Goal: Transaction & Acquisition: Purchase product/service

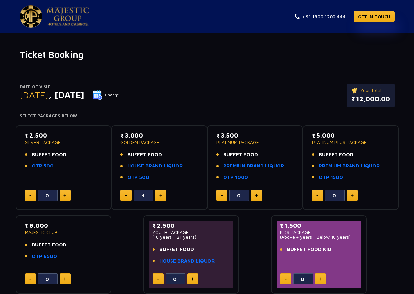
click at [103, 93] on img at bounding box center [98, 95] width 10 height 10
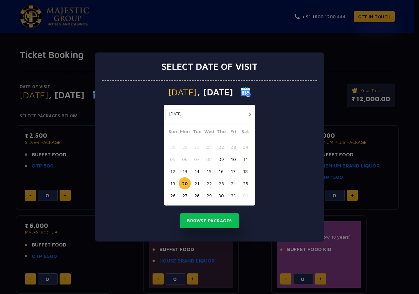
click at [177, 185] on button "19" at bounding box center [173, 183] width 12 height 12
click at [218, 222] on button "Browse Packages" at bounding box center [209, 220] width 59 height 15
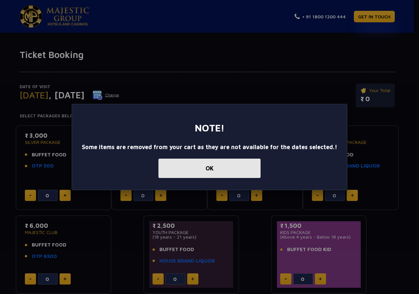
click at [191, 168] on button "OK" at bounding box center [210, 168] width 102 height 19
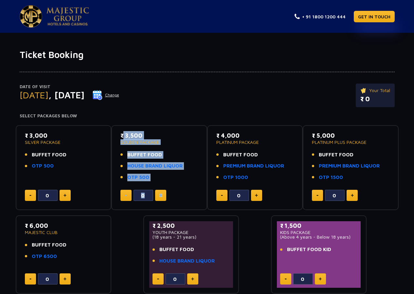
drag, startPoint x: 117, startPoint y: 131, endPoint x: 157, endPoint y: 191, distance: 72.0
click at [157, 191] on div "₹ 3,500 GOLDEN PACKAGE BUFFET FOOD HOUSE BRAND LIQUOR OTP 500 0" at bounding box center [159, 167] width 96 height 85
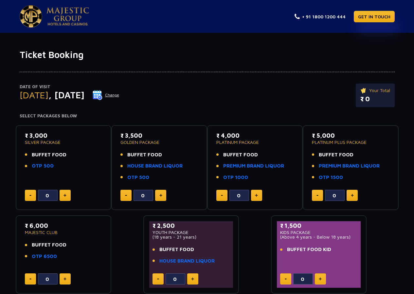
click at [117, 178] on div "₹ 3,500 GOLDEN PACKAGE BUFFET FOOD HOUSE BRAND LIQUOR OTP 500 0" at bounding box center [159, 167] width 96 height 85
click at [143, 167] on link "HOUSE BRAND LIQUOR" at bounding box center [154, 166] width 55 height 8
type input "4"
click at [157, 194] on button at bounding box center [160, 195] width 11 height 11
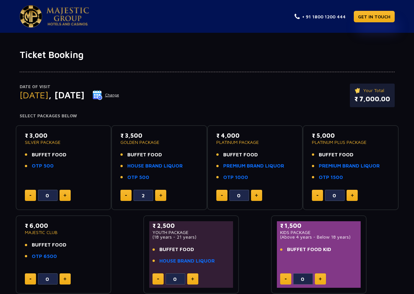
click at [157, 194] on button at bounding box center [160, 195] width 11 height 11
type input "4"
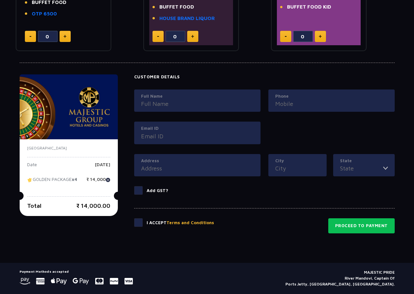
scroll to position [261, 0]
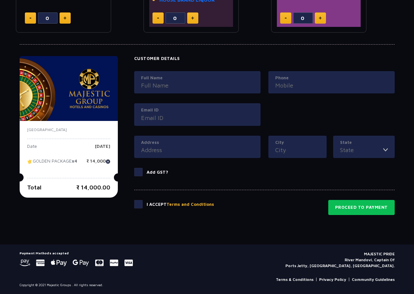
click at [159, 86] on input "Full Name" at bounding box center [197, 85] width 113 height 9
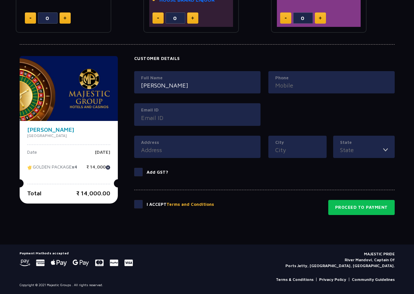
type input "mahaveer"
click at [158, 118] on input "Email ID" at bounding box center [197, 117] width 113 height 9
type input "mahaveerswamy123@gamil.com"
click at [281, 85] on input "Phone" at bounding box center [331, 85] width 113 height 9
type input "7204686576"
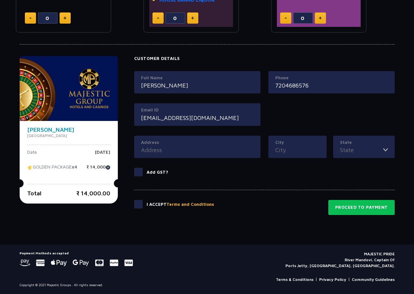
click at [154, 149] on input "Address" at bounding box center [197, 149] width 113 height 9
type input "hoskote banglore"
drag, startPoint x: 276, startPoint y: 148, endPoint x: 291, endPoint y: 148, distance: 15.1
click at [276, 148] on input "City" at bounding box center [297, 149] width 45 height 9
type input "b"
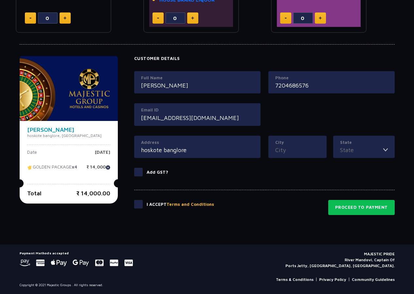
click at [204, 152] on input "hoskote banglore" at bounding box center [197, 149] width 113 height 9
type input "h"
type input "n"
drag, startPoint x: 199, startPoint y: 150, endPoint x: 101, endPoint y: 166, distance: 99.3
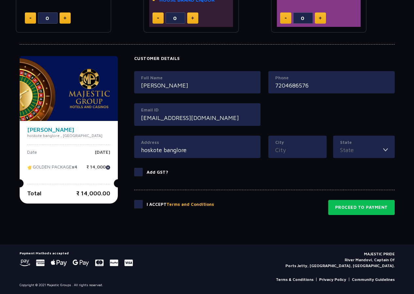
click at [101, 166] on div "Mahaveer hoskote banglore , India Date Sunday, 19 Oct 2025 GOLDEN PACKAGE x4 ₹ …" at bounding box center [207, 135] width 375 height 159
paste input "alore"
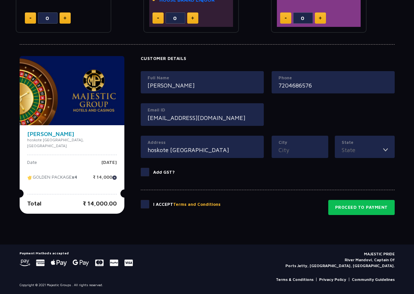
type input "hoskote bangalore"
click at [285, 150] on input "City" at bounding box center [300, 149] width 43 height 9
type input "bangalore"
click at [346, 150] on input "State" at bounding box center [363, 149] width 42 height 9
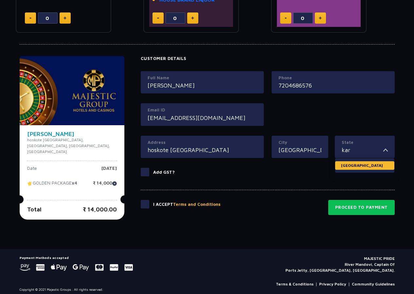
click at [360, 165] on li "Karnataka" at bounding box center [364, 165] width 59 height 9
type input "Karnataka"
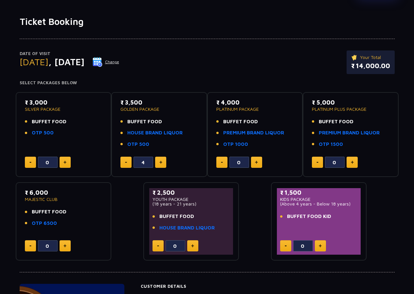
scroll to position [31, 0]
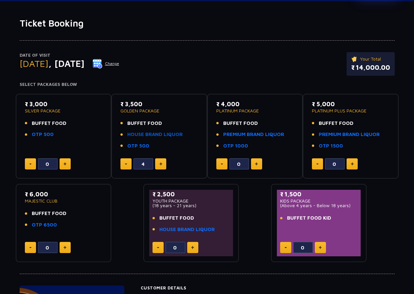
click at [133, 134] on link "HOUSE BRAND LIQUOR" at bounding box center [154, 135] width 55 height 8
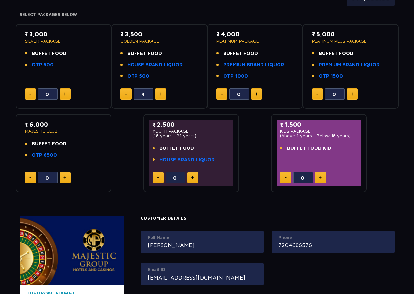
scroll to position [195, 0]
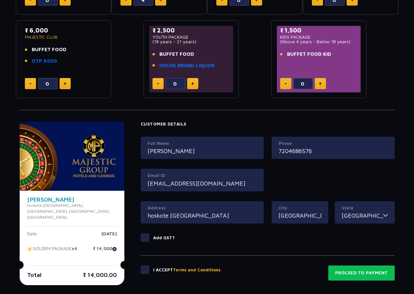
click at [141, 270] on span at bounding box center [145, 269] width 9 height 9
click at [0, 0] on input "checkbox" at bounding box center [0, 0] width 0 height 0
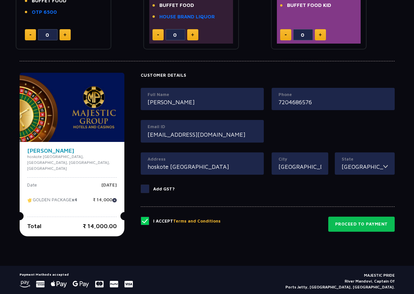
scroll to position [261, 0]
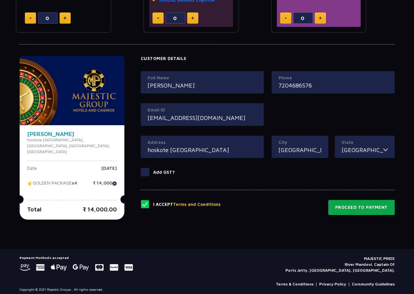
click at [346, 207] on button "Proceed to Payment" at bounding box center [362, 207] width 66 height 15
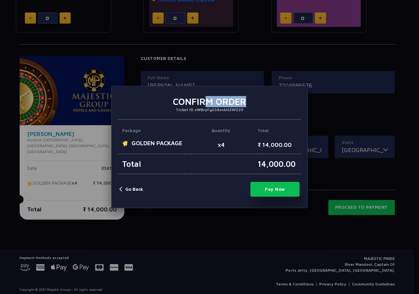
drag, startPoint x: 206, startPoint y: 91, endPoint x: 244, endPoint y: 86, distance: 39.0
click at [244, 86] on div "× Confirm Order Ticket ID #WBryFgE2AsnkHZWZ20 Package Quantity Total GOLDEN PAC…" at bounding box center [209, 147] width 197 height 122
click at [267, 188] on button "Pay Now" at bounding box center [275, 189] width 49 height 15
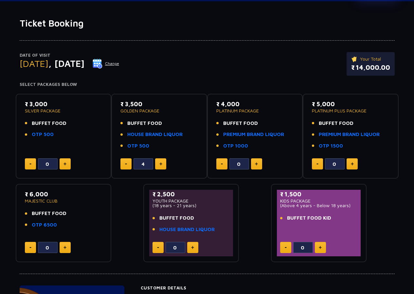
scroll to position [0, 0]
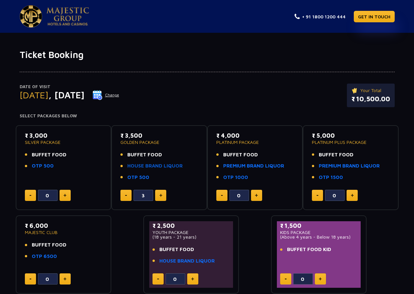
click at [137, 167] on link "HOUSE BRAND LIQUOR" at bounding box center [154, 166] width 55 height 8
type input "4"
click at [161, 192] on button at bounding box center [160, 195] width 11 height 11
type input "4"
click at [145, 156] on span "BUFFET FOOD" at bounding box center [144, 155] width 35 height 8
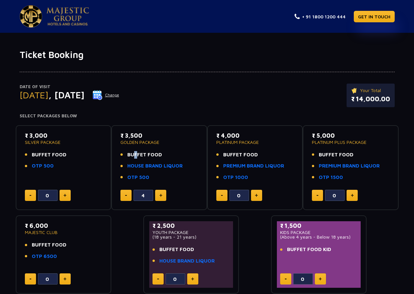
click at [132, 157] on span "BUFFET FOOD" at bounding box center [144, 155] width 35 height 8
click at [123, 154] on li "BUFFET FOOD" at bounding box center [160, 155] width 78 height 8
click at [121, 178] on li "OTP 500" at bounding box center [160, 178] width 78 height 8
click at [121, 177] on li "OTP 500" at bounding box center [160, 178] width 78 height 8
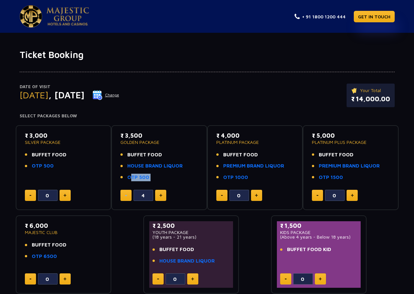
click at [121, 177] on li "OTP 500" at bounding box center [160, 178] width 78 height 8
click at [132, 177] on link "OTP 500" at bounding box center [138, 178] width 22 height 8
click at [158, 195] on button at bounding box center [160, 195] width 11 height 11
type input "4"
click at [365, 19] on link "GET IN TOUCH" at bounding box center [374, 16] width 41 height 11
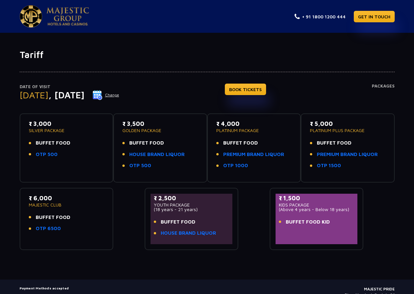
click at [103, 97] on img at bounding box center [98, 95] width 10 height 10
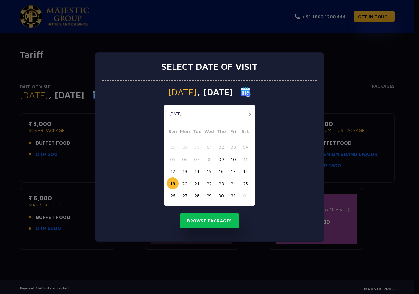
click at [185, 182] on button "20" at bounding box center [185, 183] width 12 height 12
click at [197, 220] on button "Browse Packages" at bounding box center [209, 220] width 59 height 15
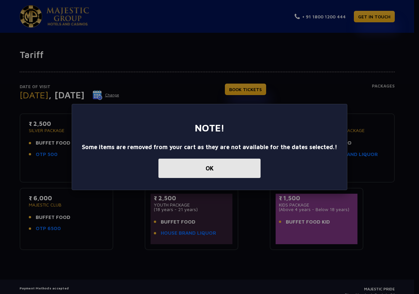
click at [203, 173] on button "OK" at bounding box center [210, 168] width 102 height 19
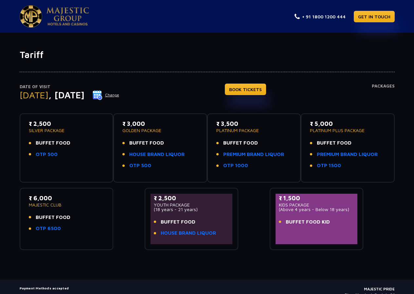
click at [103, 94] on img at bounding box center [98, 95] width 10 height 10
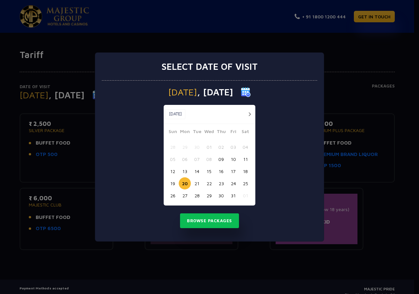
click at [174, 182] on button "19" at bounding box center [173, 183] width 12 height 12
click at [200, 217] on button "Browse Packages" at bounding box center [209, 220] width 59 height 15
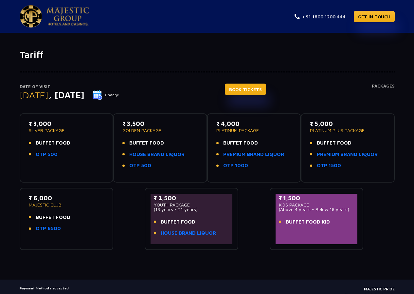
click at [247, 90] on link "BOOK TICKETS" at bounding box center [245, 89] width 41 height 11
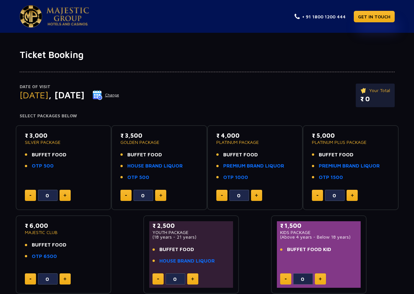
click at [157, 194] on button at bounding box center [160, 195] width 11 height 11
type input "4"
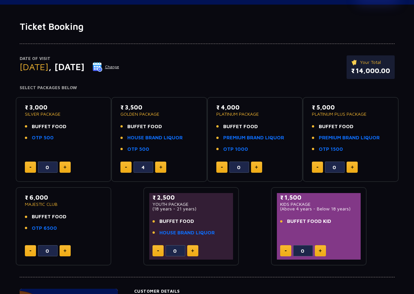
scroll to position [131, 0]
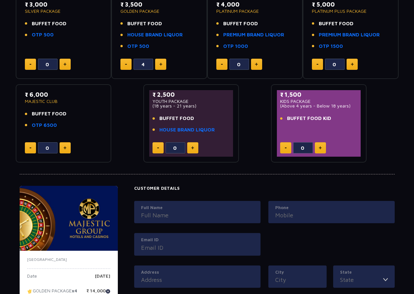
drag, startPoint x: 175, startPoint y: 205, endPoint x: 174, endPoint y: 210, distance: 4.3
click at [175, 206] on label "Full Name" at bounding box center [197, 207] width 113 height 7
click at [175, 211] on input "Full Name" at bounding box center [197, 215] width 113 height 9
click at [166, 217] on input "Full Name" at bounding box center [197, 215] width 113 height 9
type input "mahaveer"
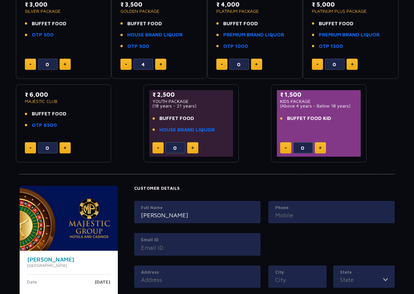
click at [286, 214] on input "Phone" at bounding box center [331, 215] width 113 height 9
type input "7204686576"
click at [205, 246] on input "Email ID" at bounding box center [197, 247] width 113 height 9
type input "mahaveerswamy123@gamil.com"
drag, startPoint x: 157, startPoint y: 281, endPoint x: 141, endPoint y: 281, distance: 16.1
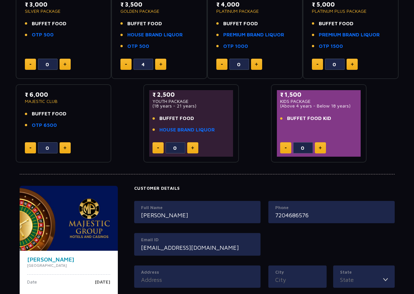
click at [157, 281] on input "Address" at bounding box center [197, 279] width 113 height 9
click at [170, 280] on input "Address" at bounding box center [197, 279] width 113 height 9
type input "1"
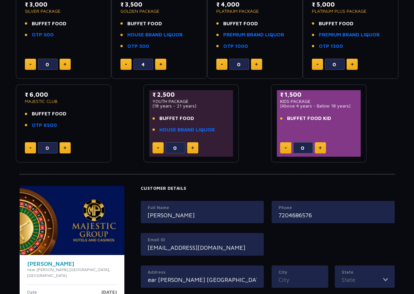
scroll to position [0, 5]
type input "near veerabhadreshwar temple dubalgundi"
click at [285, 279] on input "City" at bounding box center [300, 279] width 43 height 9
type input "bidar"
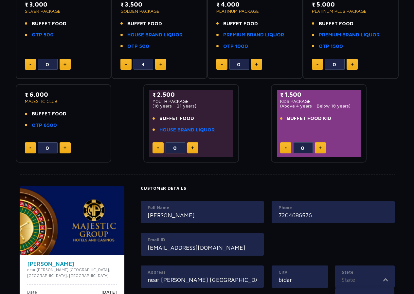
click at [359, 279] on input "State" at bounding box center [363, 279] width 42 height 9
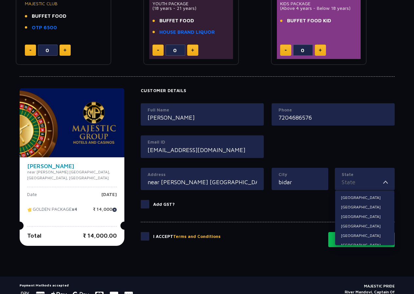
scroll to position [229, 0]
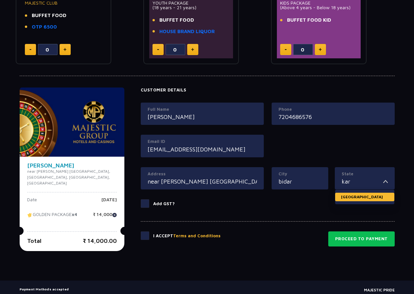
click at [350, 197] on li "Karnataka" at bounding box center [364, 197] width 59 height 9
type input "Karnataka"
click at [144, 182] on div "Address near veerabhadreshwar temple dubalgundi" at bounding box center [202, 178] width 123 height 23
click at [148, 181] on input "near veerabhadreshwar temple dubalgundi" at bounding box center [202, 181] width 109 height 9
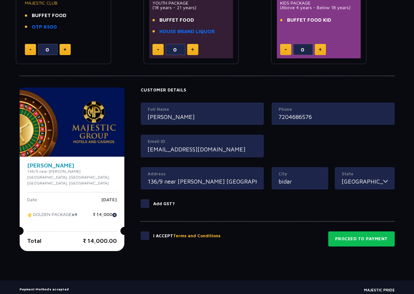
type input "136/9 near veerabhadreshwar temple dubalgundi"
click at [148, 238] on span at bounding box center [145, 235] width 9 height 9
click at [0, 0] on input "checkbox" at bounding box center [0, 0] width 0 height 0
click at [363, 240] on button "Proceed to Payment" at bounding box center [362, 238] width 66 height 15
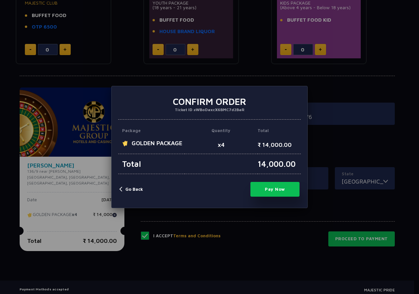
click at [278, 192] on button "Pay Now" at bounding box center [275, 189] width 49 height 15
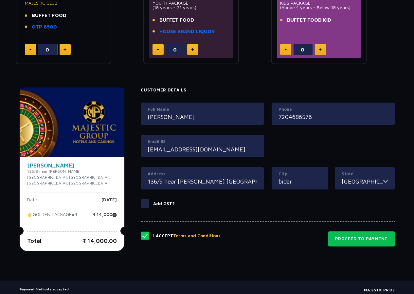
type input "0"
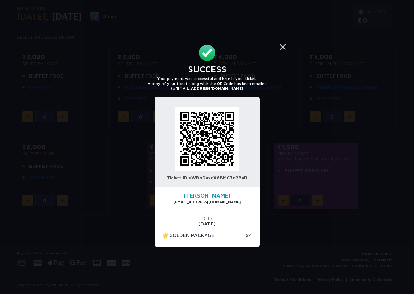
scroll to position [79, 0]
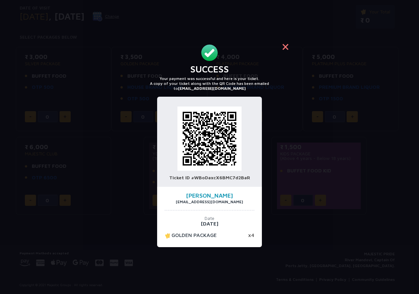
click at [288, 47] on button "×" at bounding box center [286, 47] width 16 height 16
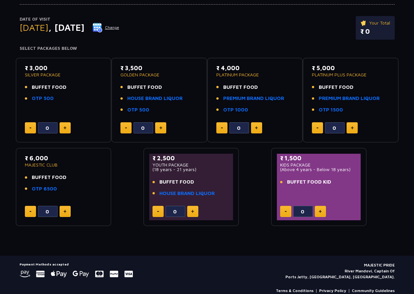
scroll to position [0, 0]
